Goal: Task Accomplishment & Management: Complete application form

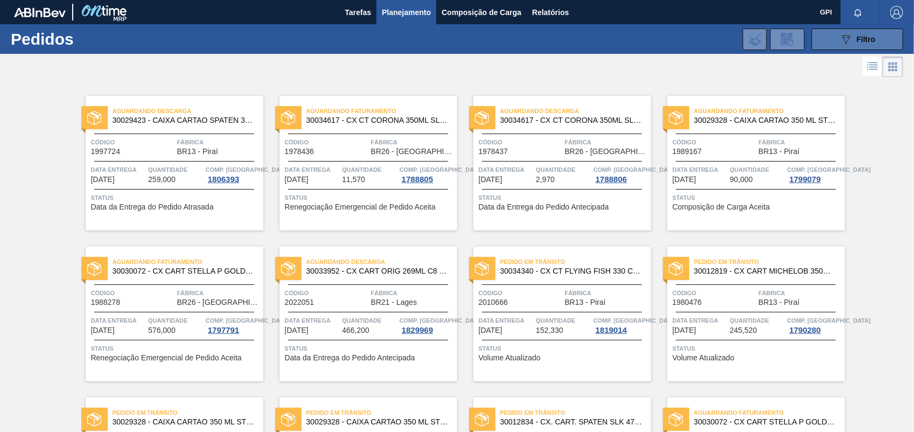
click at [849, 47] on button "089F7B8B-B2A5-4AFE-B5C0-19BA573D28AC Filtro" at bounding box center [858, 40] width 92 height 22
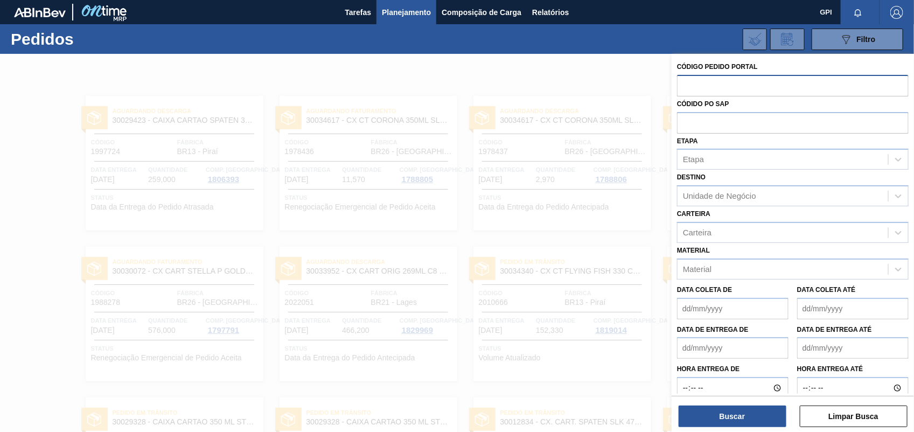
click at [704, 84] on input "text" at bounding box center [793, 85] width 232 height 20
paste input "2038700"
type input "2038700"
click at [722, 420] on button "Buscar" at bounding box center [733, 417] width 108 height 22
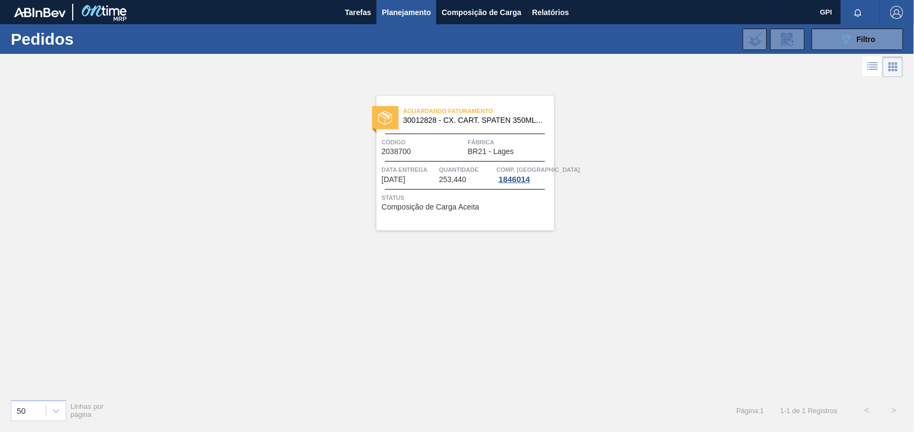
click at [440, 161] on div at bounding box center [465, 161] width 160 height 1
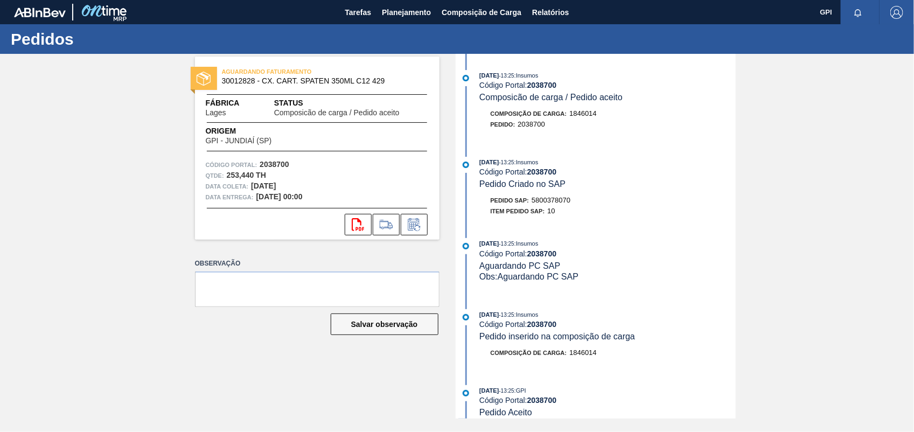
click at [268, 165] on strong "2038700" at bounding box center [275, 164] width 30 height 9
copy strong "2038700"
click at [351, 221] on button "svg{fill:#ff0000}" at bounding box center [358, 225] width 27 height 22
click at [361, 231] on button "svg{fill:#ff0000}" at bounding box center [358, 225] width 27 height 22
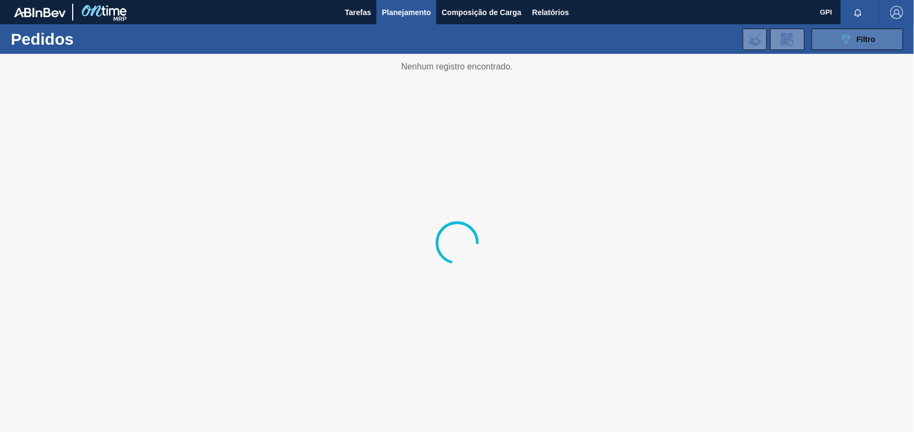
click at [842, 40] on icon "089F7B8B-B2A5-4AFE-B5C0-19BA573D28AC" at bounding box center [846, 39] width 13 height 13
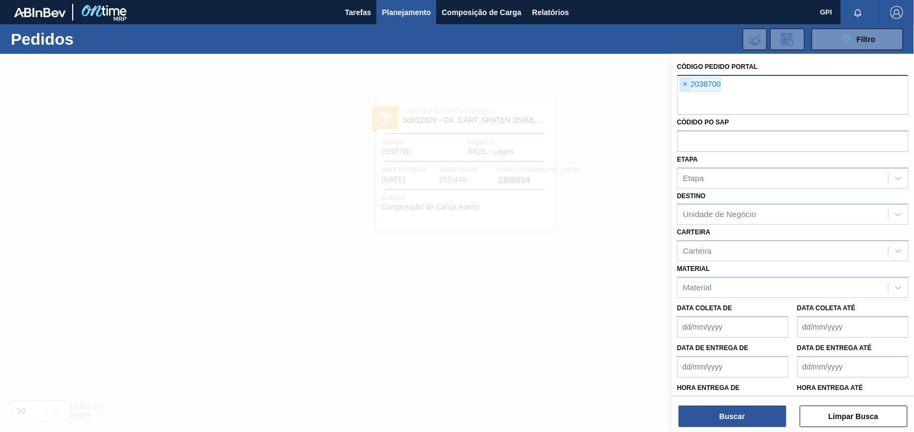
click at [690, 84] on span "×" at bounding box center [685, 84] width 10 height 13
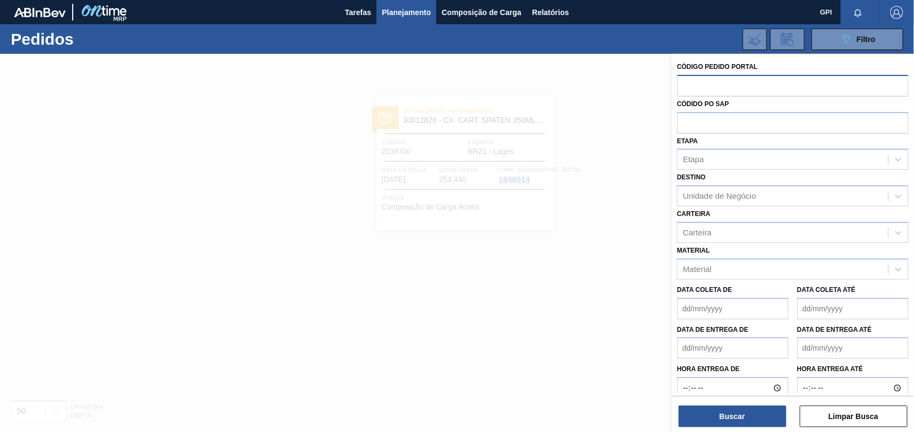
paste input "2037892"
type input "2037892"
click at [741, 419] on button "Buscar" at bounding box center [733, 417] width 108 height 22
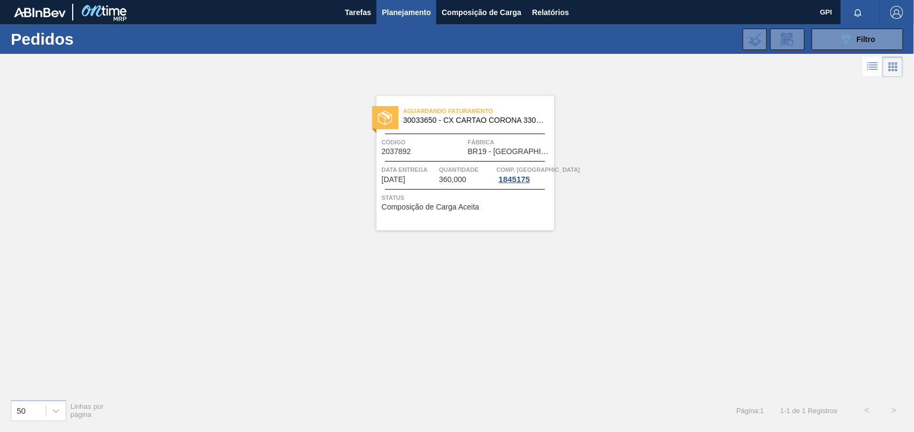
click at [461, 146] on span "Código" at bounding box center [424, 142] width 84 height 11
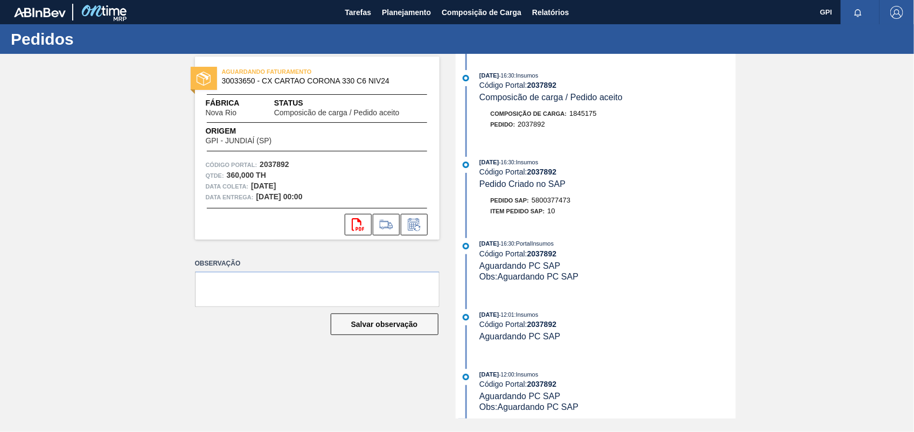
click at [273, 159] on div "Código Portal: 2037892" at bounding box center [317, 164] width 223 height 11
copy strong "2037892"
click at [360, 224] on icon at bounding box center [358, 224] width 12 height 13
copy strong "2037892"
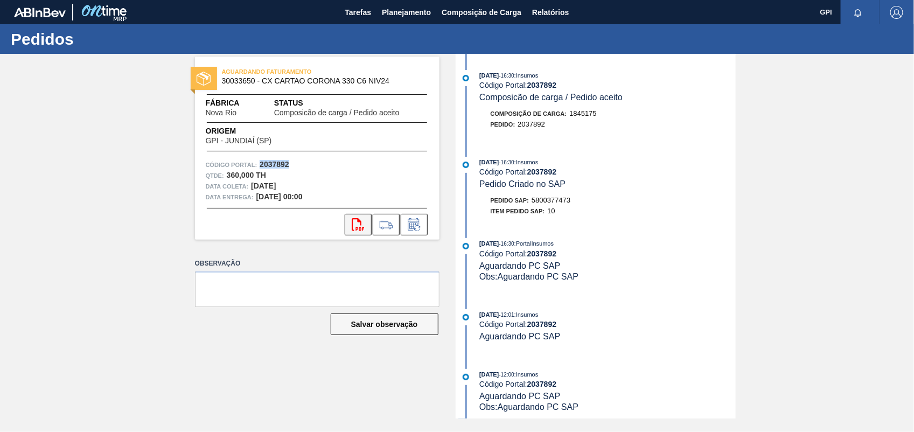
click at [353, 221] on icon at bounding box center [358, 224] width 12 height 13
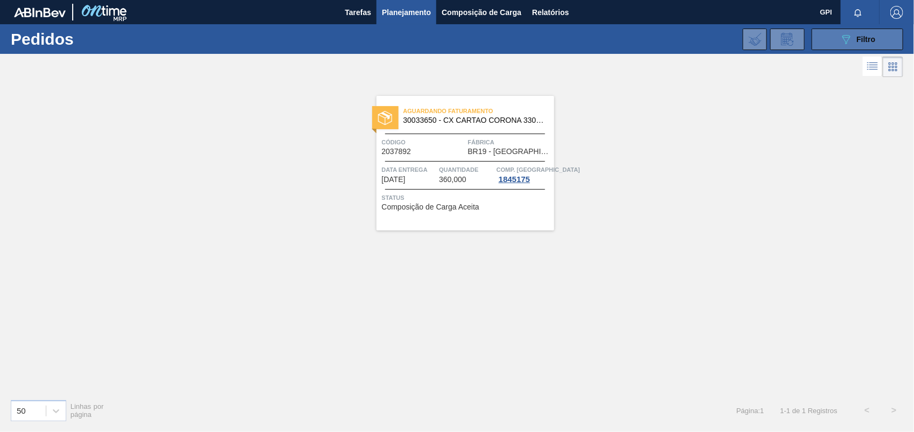
click at [882, 41] on button "089F7B8B-B2A5-4AFE-B5C0-19BA573D28AC Filtro" at bounding box center [858, 40] width 92 height 22
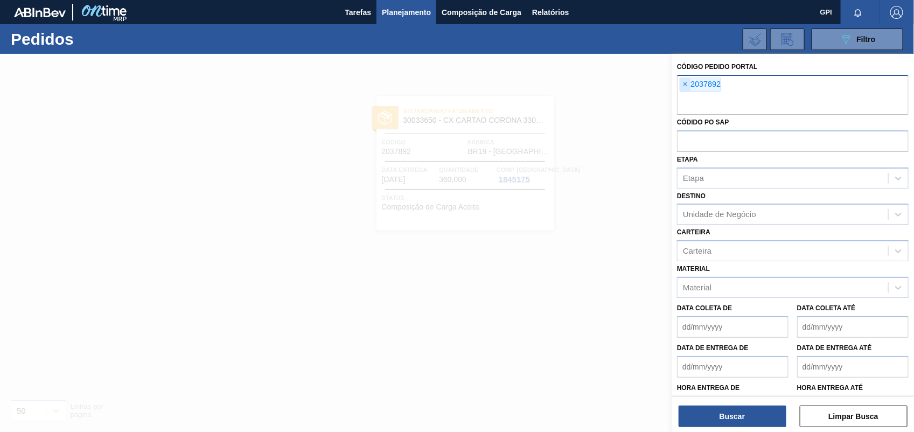
click at [690, 84] on span "×" at bounding box center [685, 84] width 10 height 13
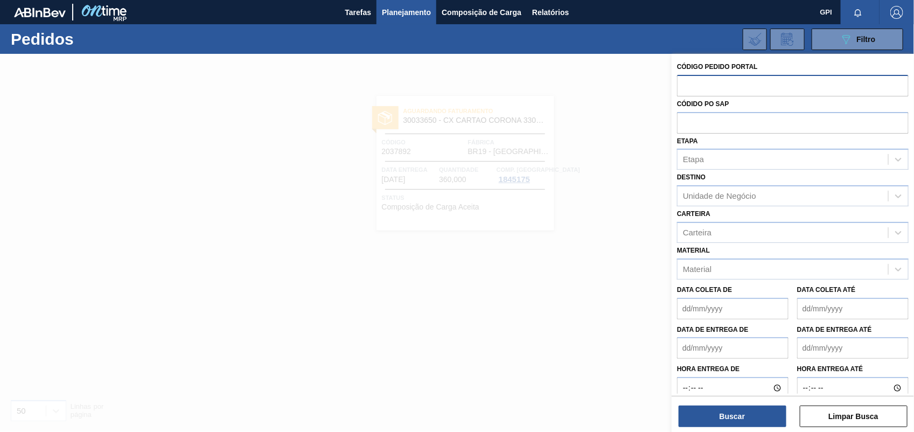
paste input "2038695"
type input "2038695"
click at [714, 422] on button "Buscar" at bounding box center [733, 417] width 108 height 22
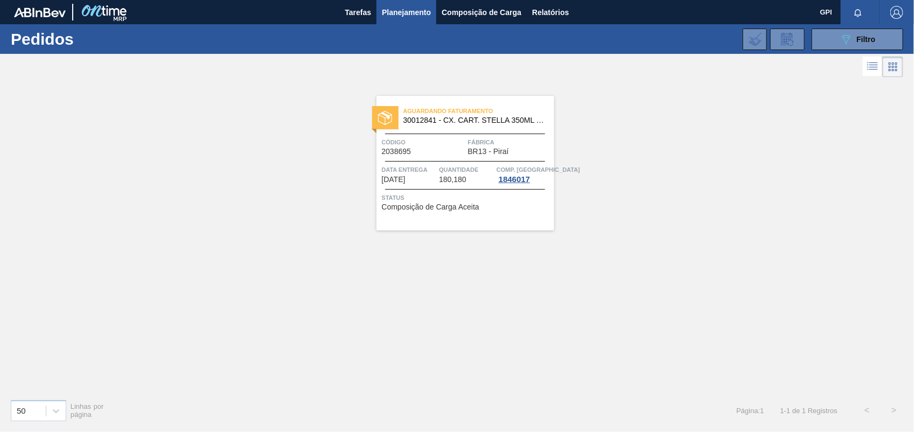
click at [427, 152] on div "Código 2038695" at bounding box center [424, 146] width 84 height 19
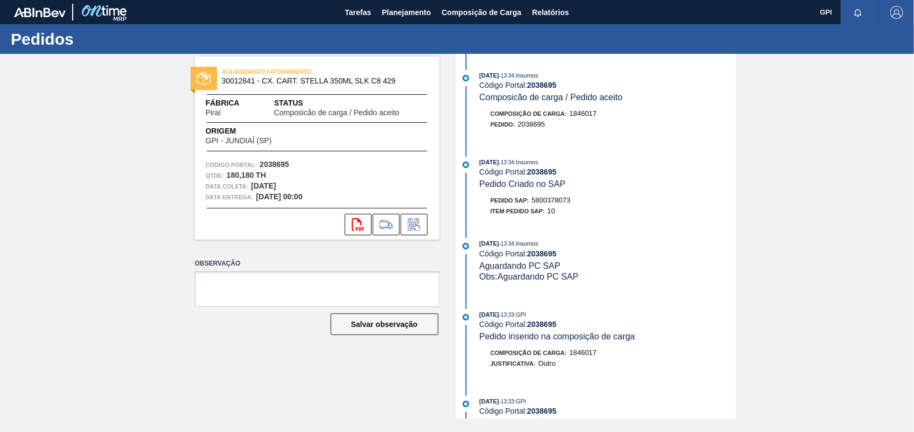
click at [283, 165] on strong "2038695" at bounding box center [275, 164] width 30 height 9
copy strong "2038695"
click at [353, 225] on icon at bounding box center [358, 224] width 12 height 13
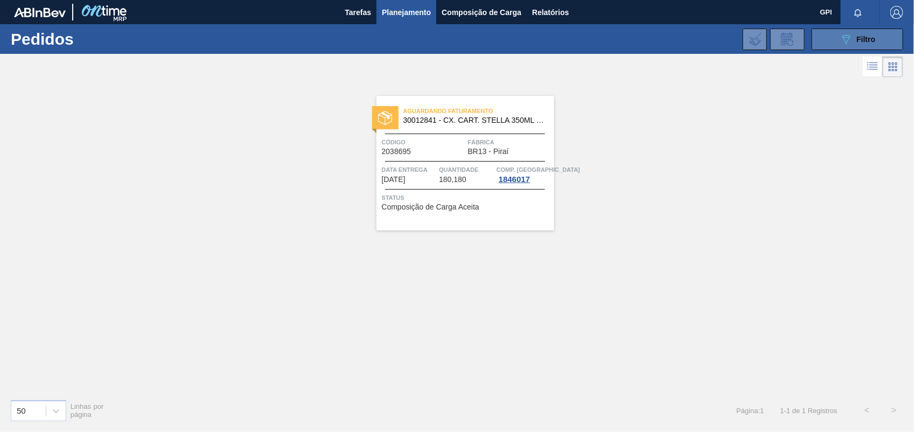
click at [850, 40] on icon "089F7B8B-B2A5-4AFE-B5C0-19BA573D28AC" at bounding box center [846, 39] width 13 height 13
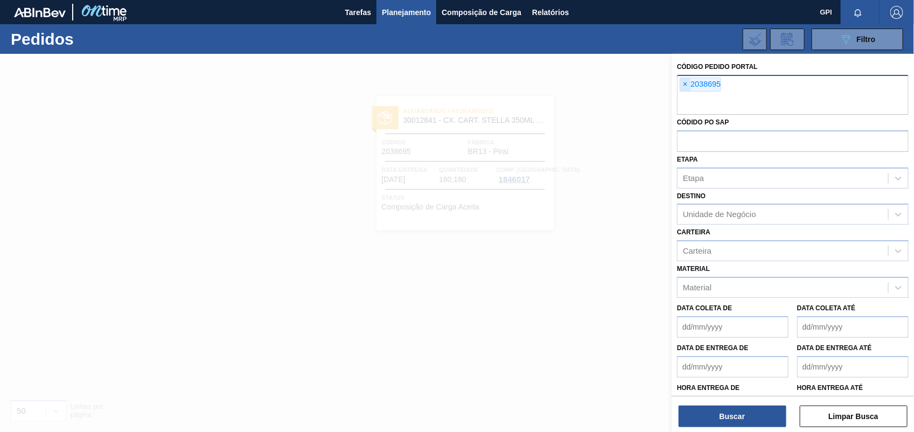
click at [683, 87] on span "×" at bounding box center [685, 84] width 10 height 13
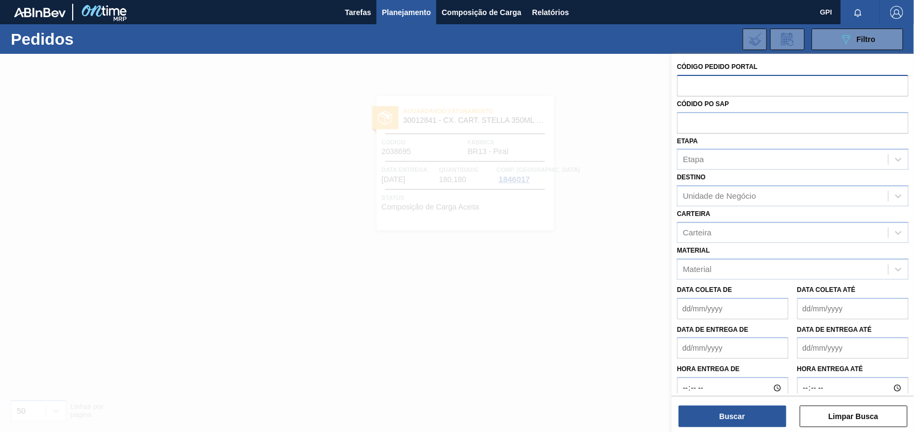
paste input "2037896"
type input "2037896"
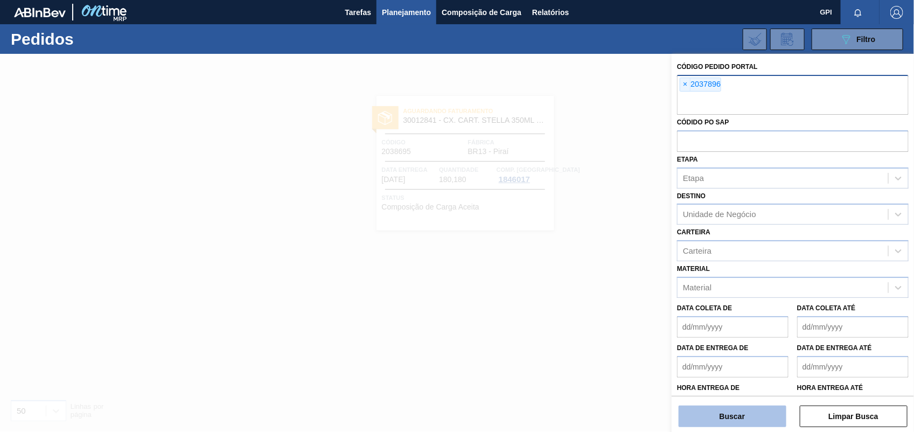
click at [747, 416] on button "Buscar" at bounding box center [733, 417] width 108 height 22
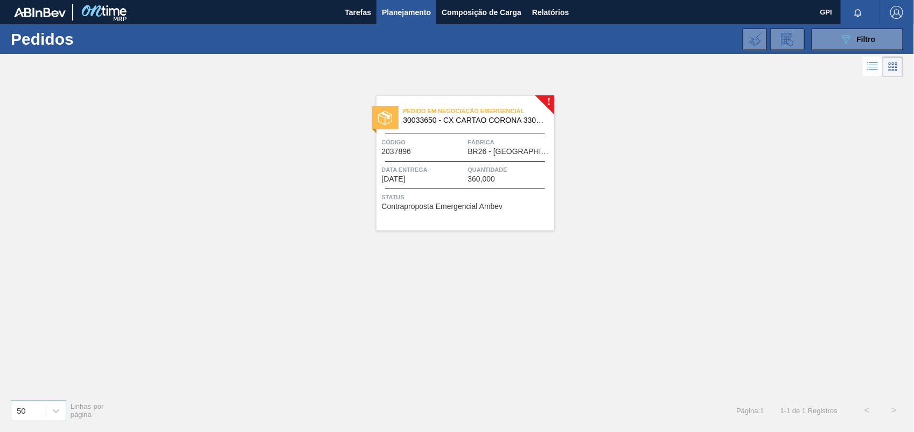
click at [446, 156] on div "Pedido em Negociação Emergencial 30033650 - CX CARTAO CORONA 330 C6 NIV24 Códig…" at bounding box center [466, 163] width 178 height 135
click at [884, 47] on button "089F7B8B-B2A5-4AFE-B5C0-19BA573D28AC Filtro" at bounding box center [858, 40] width 92 height 22
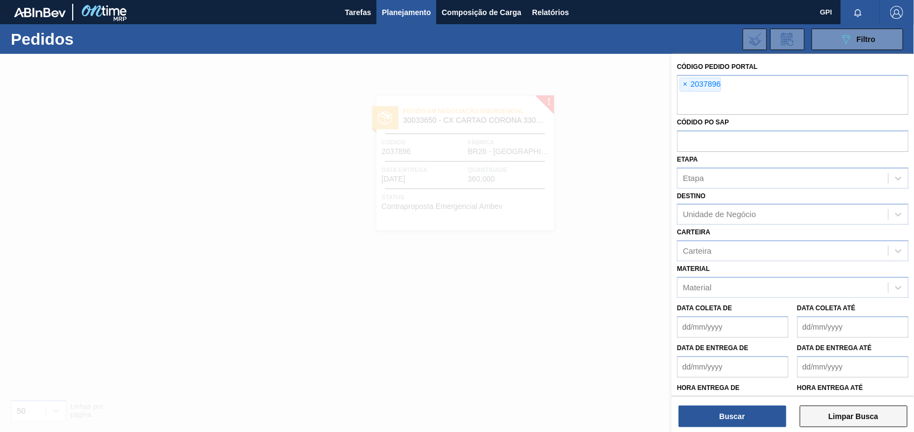
click at [845, 422] on button "Limpar Busca" at bounding box center [854, 417] width 108 height 22
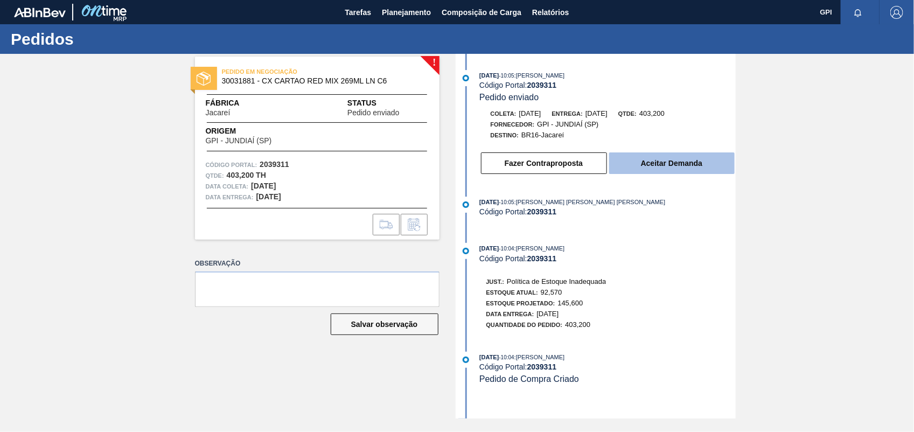
click at [690, 168] on button "Aceitar Demanda" at bounding box center [672, 163] width 126 height 22
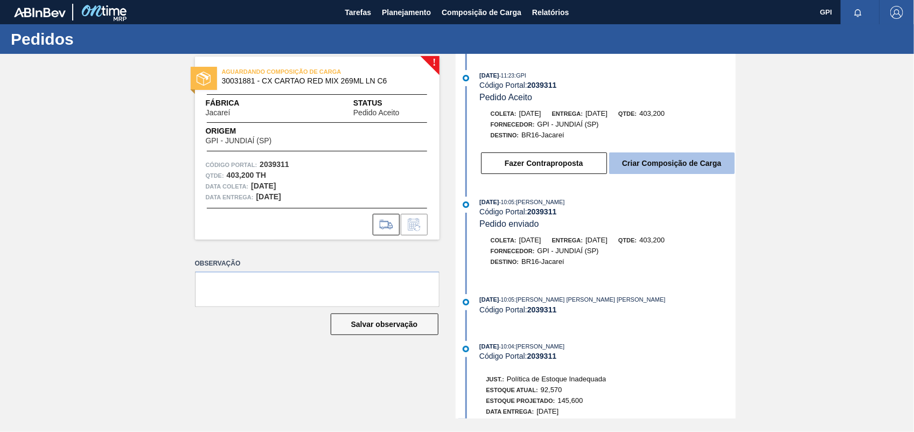
click at [685, 167] on button "Criar Composição de Carga" at bounding box center [672, 163] width 126 height 22
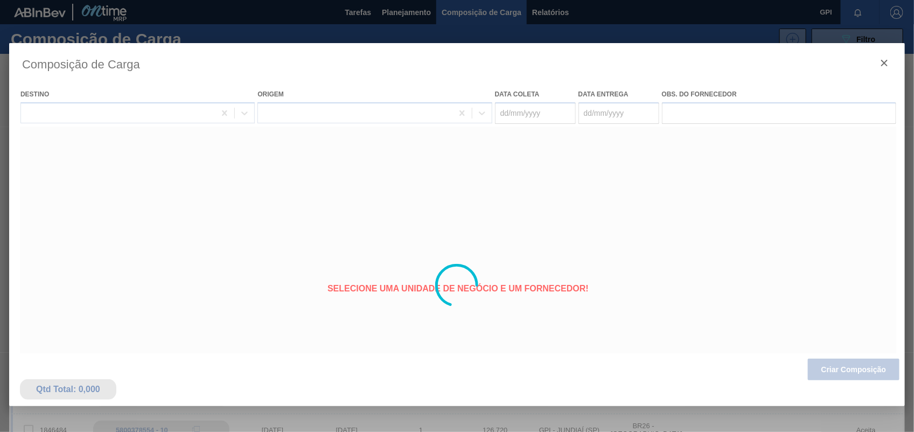
type coleta "[DATE]"
type entrega "[DATE]"
click at [858, 372] on div at bounding box center [457, 285] width 896 height 485
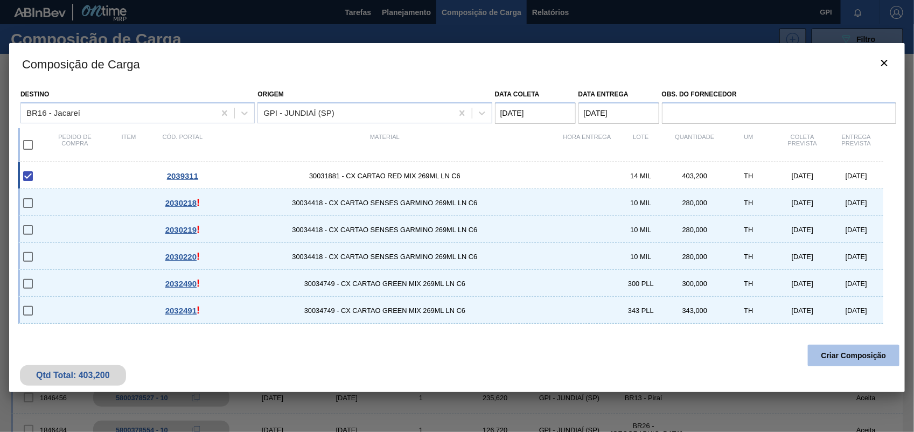
click at [846, 357] on button "Criar Composição" at bounding box center [854, 356] width 92 height 22
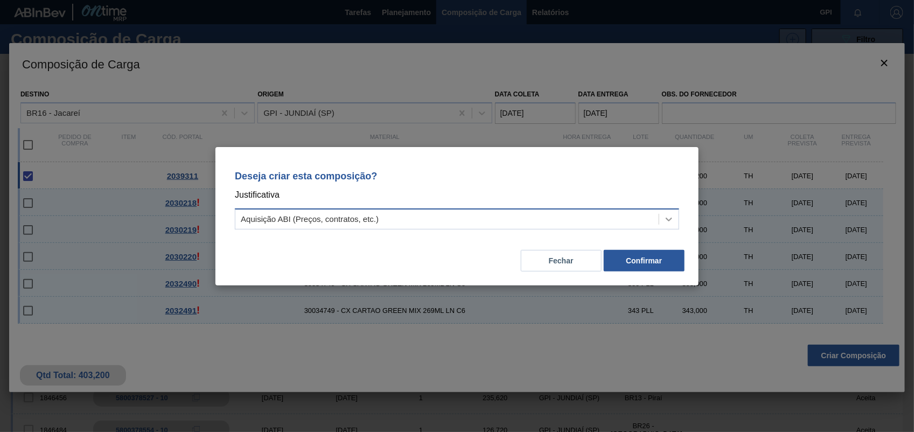
click at [672, 212] on div at bounding box center [668, 219] width 19 height 19
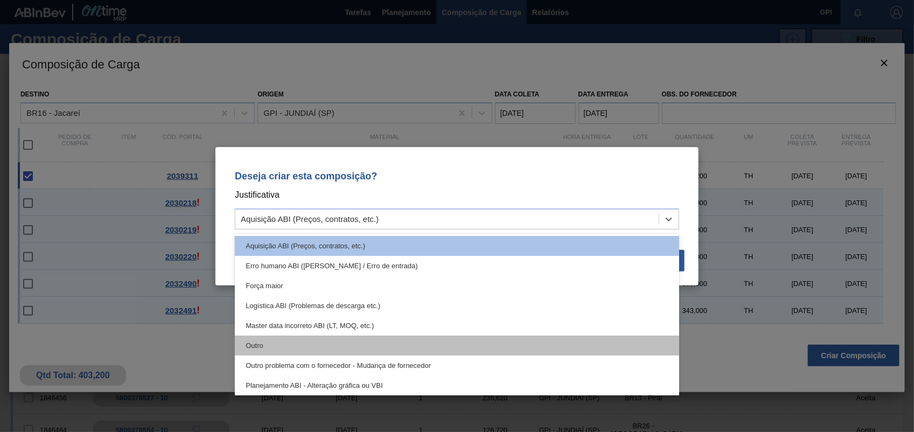
click at [325, 343] on div "Outro" at bounding box center [457, 346] width 444 height 20
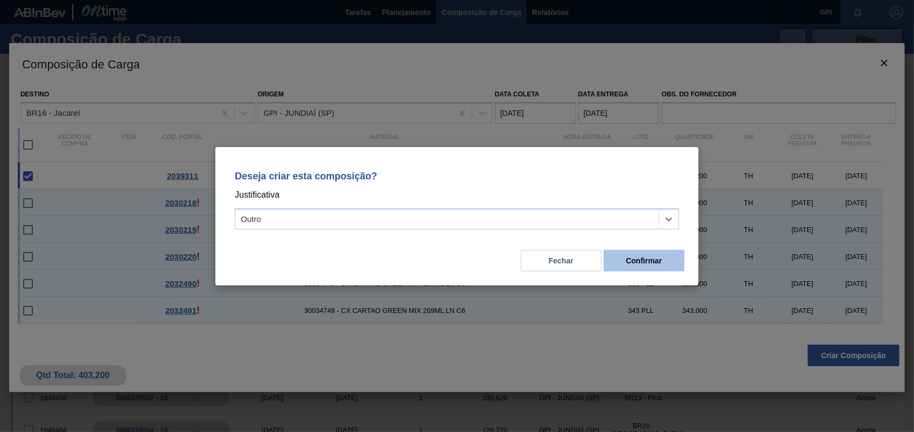
click at [639, 263] on button "Confirmar" at bounding box center [644, 261] width 81 height 22
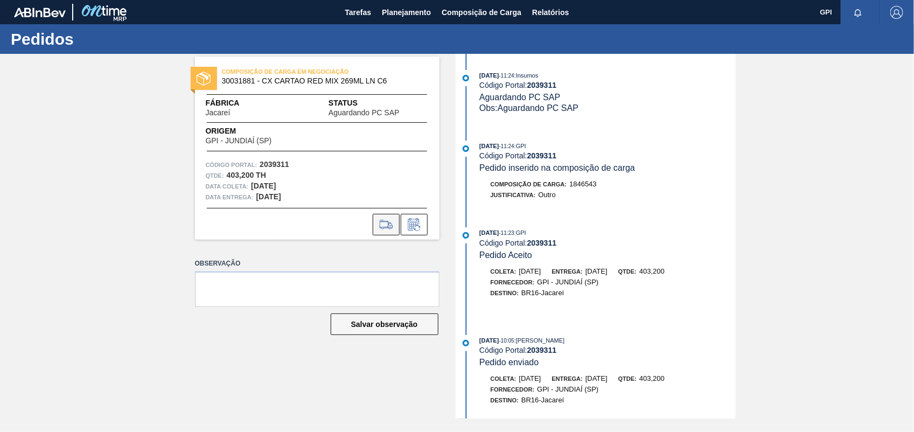
click at [393, 223] on icon at bounding box center [386, 224] width 17 height 13
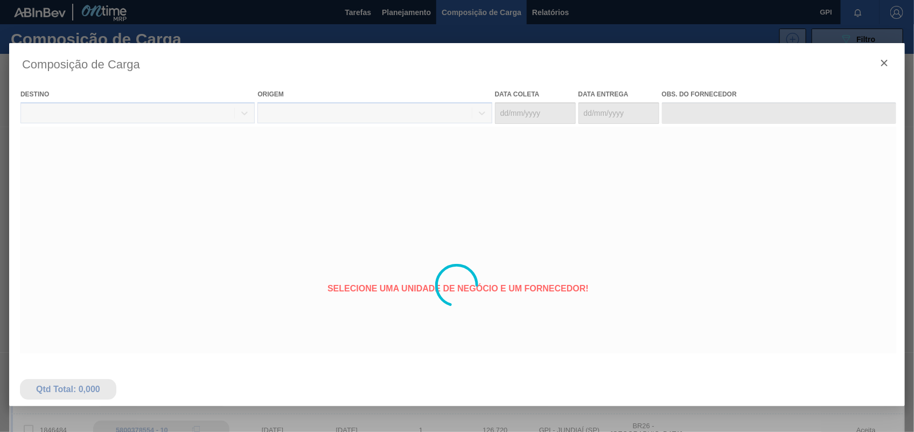
type coleta "[DATE]"
type entrega "17/10/2025"
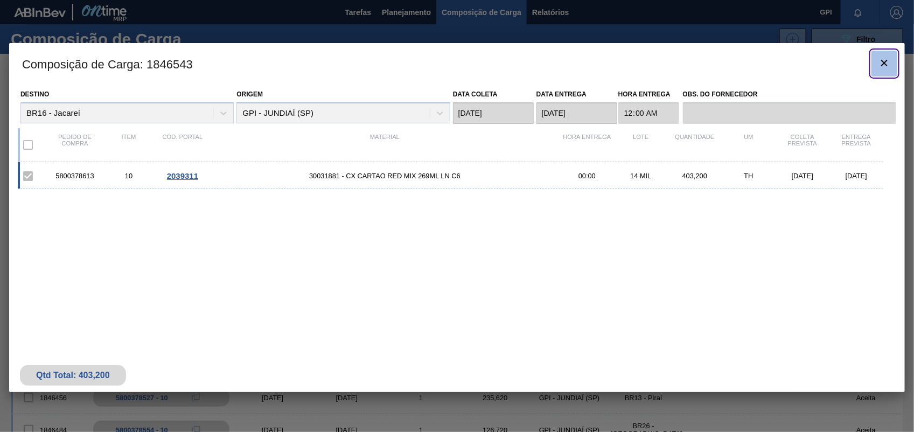
click at [882, 60] on icon "botão de ícone" at bounding box center [884, 63] width 6 height 6
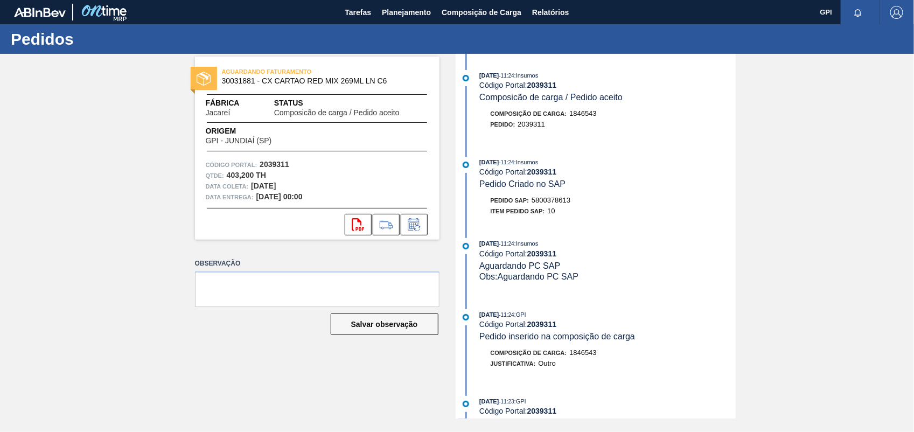
click at [570, 204] on span "5800378613" at bounding box center [551, 200] width 39 height 8
click at [762, 231] on div "AGUARDANDO FATURAMENTO 30031881 - CX CARTAO RED MIX 269ML LN C6 Fábrica Jacareí…" at bounding box center [457, 236] width 914 height 365
drag, startPoint x: 252, startPoint y: 185, endPoint x: 291, endPoint y: 184, distance: 39.9
click at [291, 184] on div "Data coleta: 15/10/2025" at bounding box center [317, 186] width 223 height 11
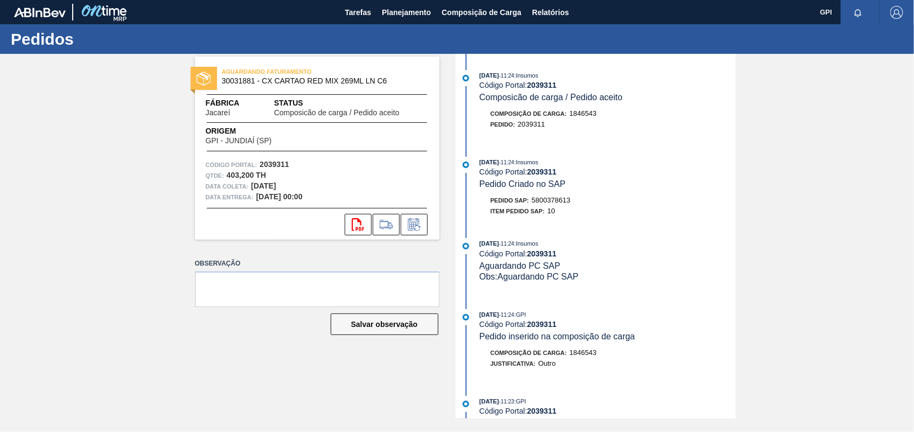
copy strong "[DATE]"
drag, startPoint x: 205, startPoint y: 112, endPoint x: 248, endPoint y: 115, distance: 43.2
click at [248, 115] on div "Fábrica Jacareí" at bounding box center [235, 107] width 59 height 19
click at [210, 116] on span "Jacareí" at bounding box center [218, 113] width 25 height 8
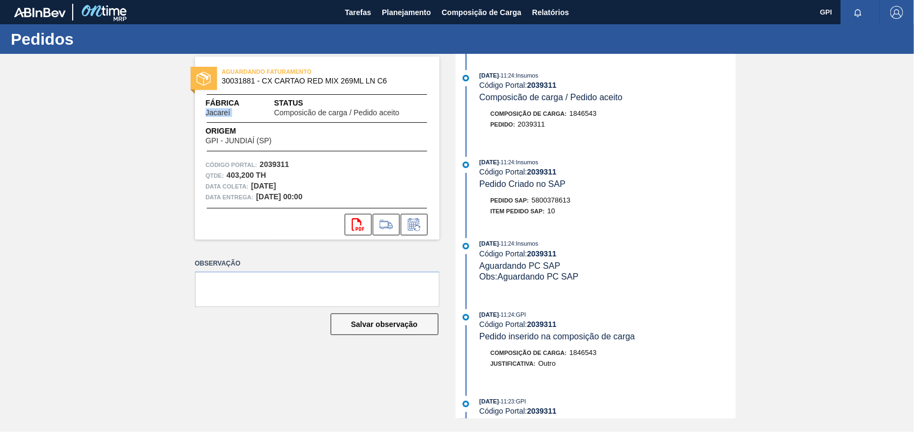
click at [210, 116] on span "Jacareí" at bounding box center [218, 113] width 25 height 8
copy span "Jacareí"
click at [270, 164] on strong "2039311" at bounding box center [275, 164] width 30 height 9
copy strong "2039311"
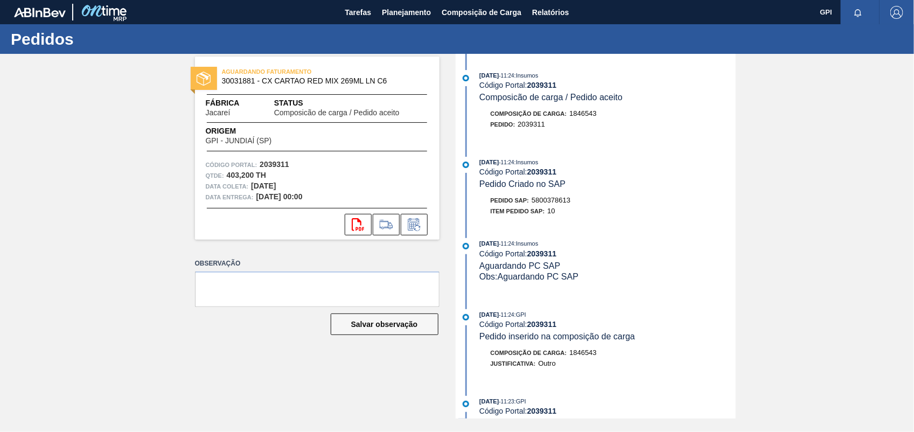
click at [238, 80] on span "30031881 - CX CARTAO RED MIX 269ML LN C6" at bounding box center [320, 81] width 196 height 8
click at [238, 84] on span "30031881 - CX CARTAO RED MIX 269ML LN C6" at bounding box center [320, 81] width 196 height 8
click at [227, 71] on span "AGUARDANDO FATURAMENTO" at bounding box center [297, 71] width 151 height 11
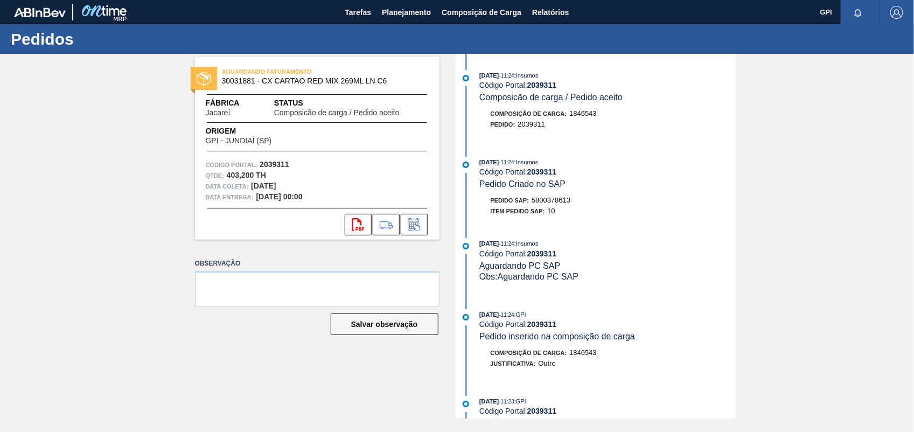
click at [230, 79] on span "30031881 - CX CARTAO RED MIX 269ML LN C6" at bounding box center [320, 81] width 196 height 8
copy span "30031881"
click at [235, 176] on strong "403,200 TH" at bounding box center [246, 175] width 39 height 9
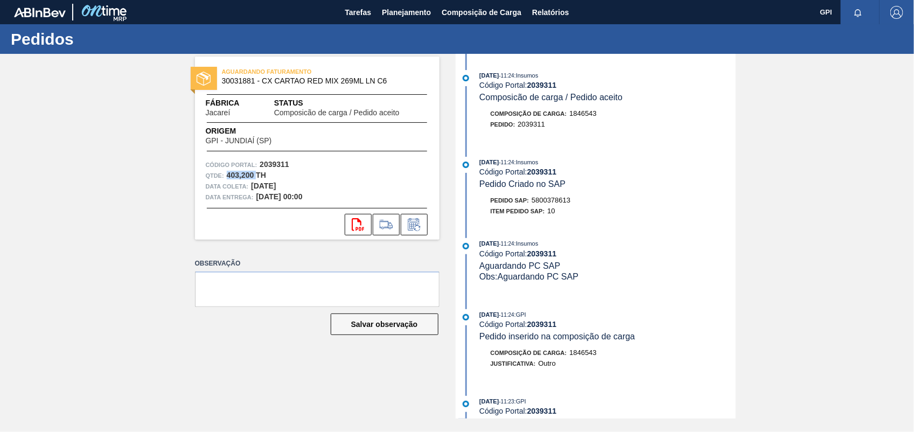
copy strong "403,200"
click at [319, 80] on span "30031881 - CX CARTAO RED MIX 269ML LN C6" at bounding box center [320, 81] width 196 height 8
drag, startPoint x: 319, startPoint y: 80, endPoint x: 273, endPoint y: 82, distance: 46.4
click at [273, 82] on span "30031881 - CX CARTAO RED MIX 269ML LN C6" at bounding box center [320, 81] width 196 height 8
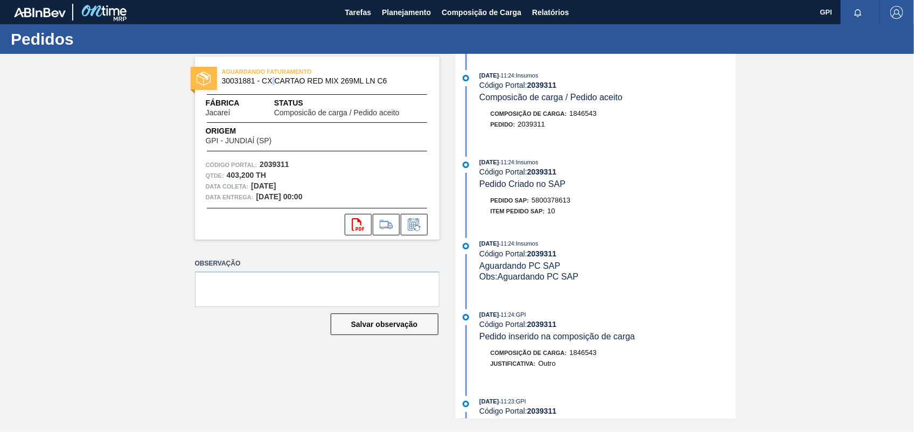
click at [273, 82] on span "30031881 - CX CARTAO RED MIX 269ML LN C6" at bounding box center [320, 81] width 196 height 8
drag, startPoint x: 273, startPoint y: 82, endPoint x: 291, endPoint y: 110, distance: 33.6
click at [305, 115] on span "Composicão de carga / Pedido aceito" at bounding box center [337, 113] width 126 height 8
drag, startPoint x: 261, startPoint y: 79, endPoint x: 405, endPoint y: 85, distance: 143.4
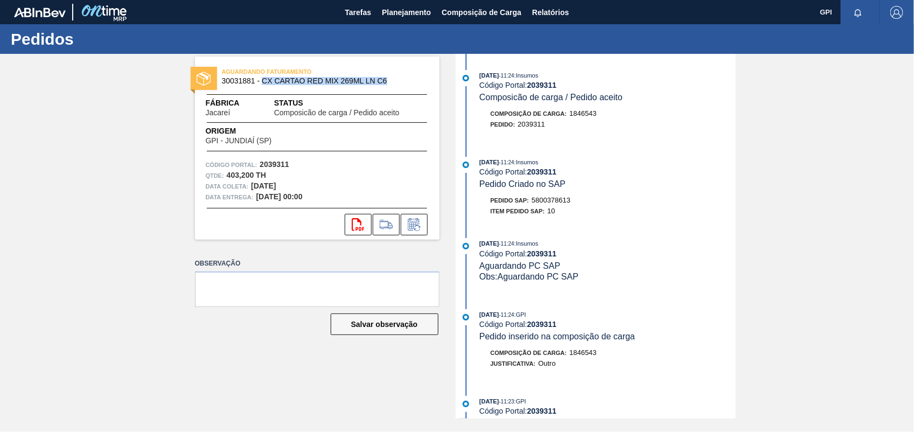
click at [405, 85] on div "AGUARDANDO FATURAMENTO 30031881 - CX CARTAO RED MIX 269ML LN C6" at bounding box center [317, 77] width 245 height 24
copy span "CX CARTAO RED MIX 269ML LN C6"
